Goal: Information Seeking & Learning: Learn about a topic

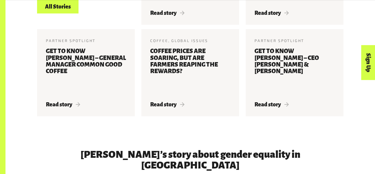
scroll to position [700, 0]
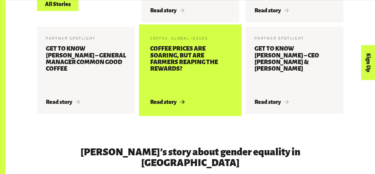
click at [180, 74] on h3 "Coffee prices are soaring, but are farmers reaping the rewards?" at bounding box center [190, 68] width 80 height 47
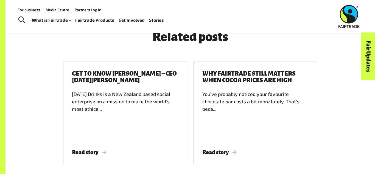
scroll to position [804, 0]
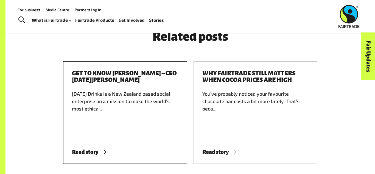
click at [127, 97] on div "Karma Drinks is a New Zealand based social enterprise on a mission to make the …" at bounding box center [125, 114] width 106 height 49
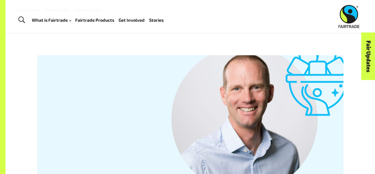
click at [345, 12] on img at bounding box center [348, 16] width 21 height 23
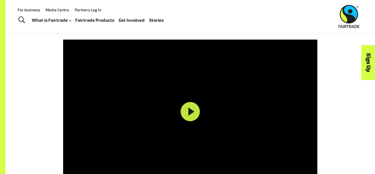
scroll to position [841, 0]
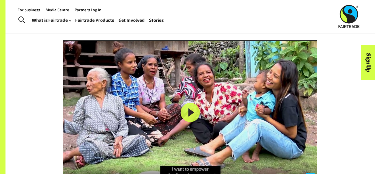
click at [309, 172] on button "Exit fullscreen Enter fullscreen" at bounding box center [309, 176] width 9 height 9
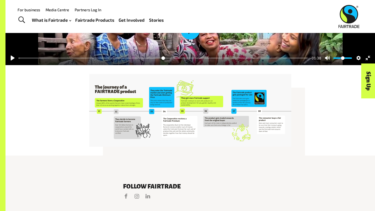
click at [189, 39] on button "Play" at bounding box center [189, 29] width 19 height 19
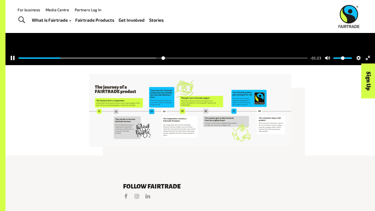
click at [177, 70] on div at bounding box center [189, 80] width 369 height 171
click at [363, 166] on div at bounding box center [189, 80] width 369 height 171
click at [165, 103] on div at bounding box center [189, 80] width 369 height 171
click at [176, 104] on div at bounding box center [189, 80] width 369 height 171
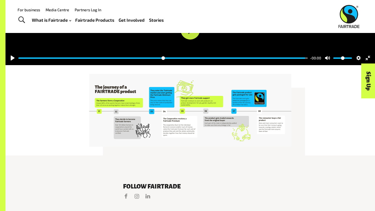
click at [201, 134] on div at bounding box center [189, 80] width 369 height 171
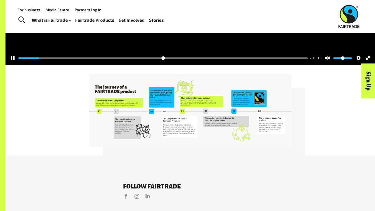
click at [201, 134] on div at bounding box center [189, 80] width 369 height 171
click at [136, 65] on div "Pause Play % buffered 00:00 -01:30 Unmute Mute Disable captions Enable captions…" at bounding box center [189, 54] width 369 height 21
click at [140, 166] on div at bounding box center [189, 80] width 369 height 171
drag, startPoint x: 48, startPoint y: 203, endPoint x: 0, endPoint y: 191, distance: 49.7
click at [18, 61] on input "Seek" at bounding box center [162, 57] width 289 height 5
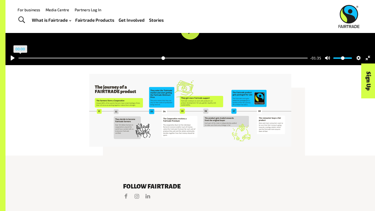
drag, startPoint x: 19, startPoint y: 203, endPoint x: 134, endPoint y: 190, distance: 115.1
click at [18, 61] on input "Seek" at bounding box center [162, 57] width 289 height 5
click at [134, 65] on div "Pause Play % buffered 00:00 -01:35 Unmute Mute Disable captions Enable captions…" at bounding box center [189, 54] width 369 height 21
click at [135, 166] on div at bounding box center [189, 80] width 369 height 171
drag, startPoint x: 39, startPoint y: 204, endPoint x: 13, endPoint y: 205, distance: 26.1
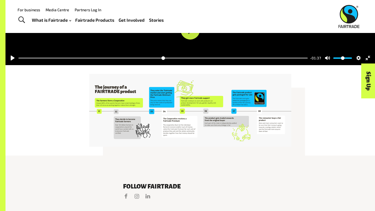
click at [18, 61] on input "Seek" at bounding box center [162, 57] width 289 height 5
drag, startPoint x: 20, startPoint y: 203, endPoint x: 159, endPoint y: 210, distance: 138.7
click at [159, 61] on input "Seek" at bounding box center [162, 57] width 289 height 5
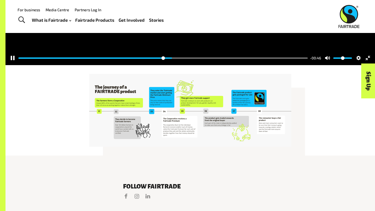
click at [202, 61] on input "Seek" at bounding box center [162, 57] width 289 height 5
click at [8, 62] on button "Pause Play" at bounding box center [12, 57] width 9 height 9
type input "*****"
click at [130, 166] on div at bounding box center [189, 80] width 369 height 171
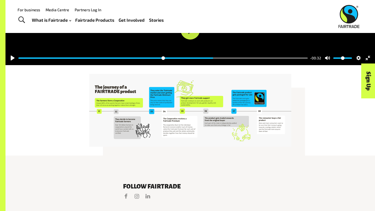
click at [130, 166] on div at bounding box center [189, 80] width 369 height 171
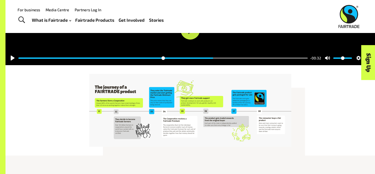
click at [137, 65] on div "Pause Play % buffered 00:00 -00:32 Unmute Mute Disable captions Enable captions…" at bounding box center [189, 54] width 369 height 21
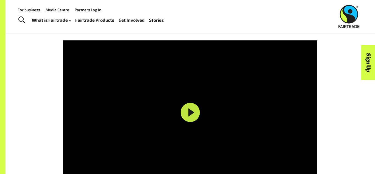
click at [142, 138] on div at bounding box center [190, 111] width 254 height 143
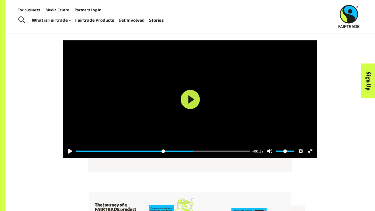
click at [142, 158] on div at bounding box center [190, 99] width 254 height 118
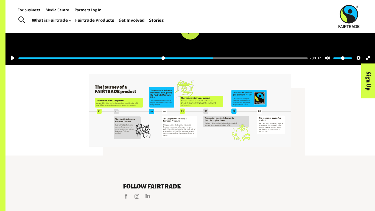
click at [142, 162] on div at bounding box center [189, 80] width 369 height 171
click at [143, 166] on div at bounding box center [189, 80] width 369 height 171
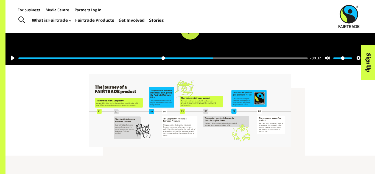
click at [143, 65] on div "Pause Play % buffered 00:00 -00:32 Unmute Mute Disable captions Enable captions…" at bounding box center [189, 54] width 369 height 21
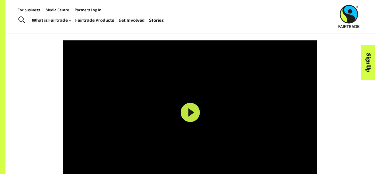
click at [143, 163] on div "Pause Play % buffered 00:00 -00:32 Unmute Mute Disable captions Enable captions…" at bounding box center [190, 173] width 254 height 21
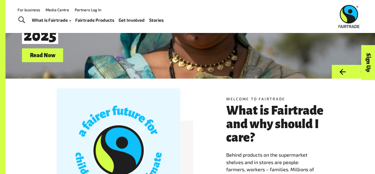
scroll to position [0, 0]
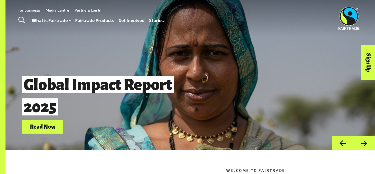
click at [60, 10] on link "Media Centre" at bounding box center [58, 10] width 24 height 5
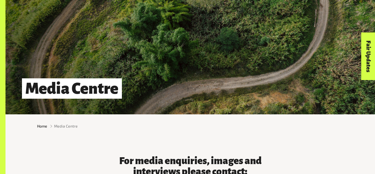
scroll to position [36, 0]
